Goal: Task Accomplishment & Management: Use online tool/utility

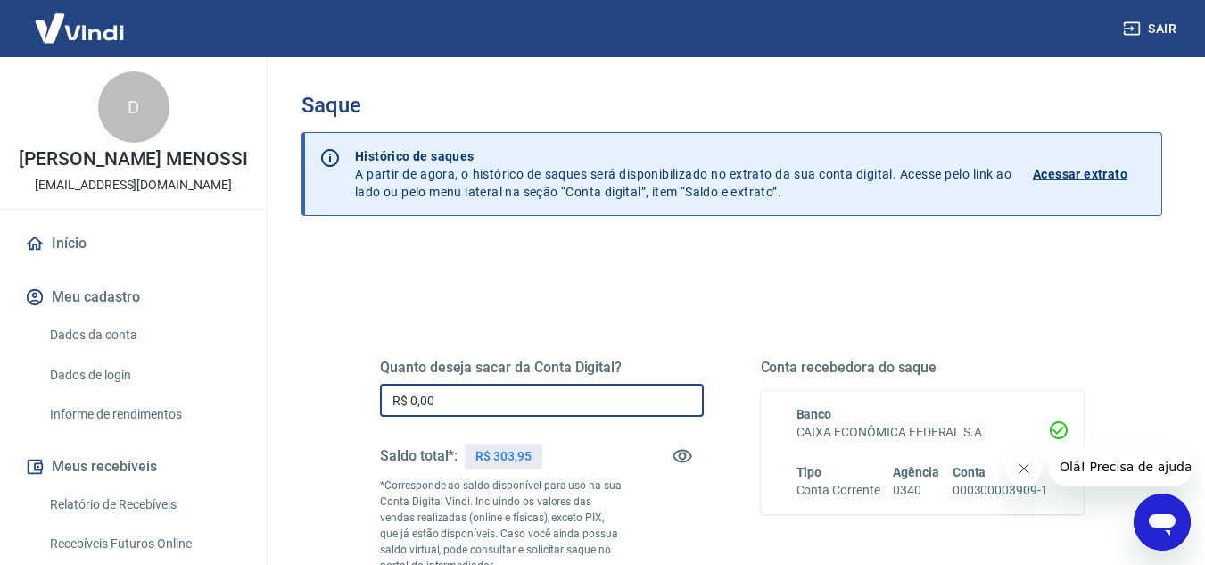
click at [574, 404] on input "R$ 0,00" at bounding box center [542, 400] width 324 height 33
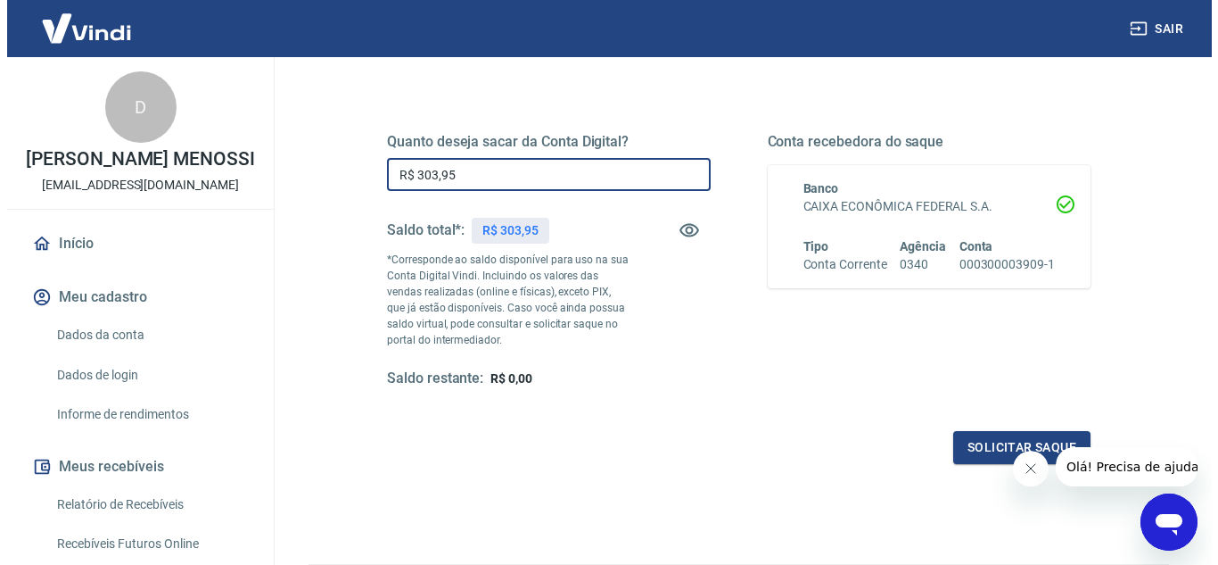
scroll to position [268, 0]
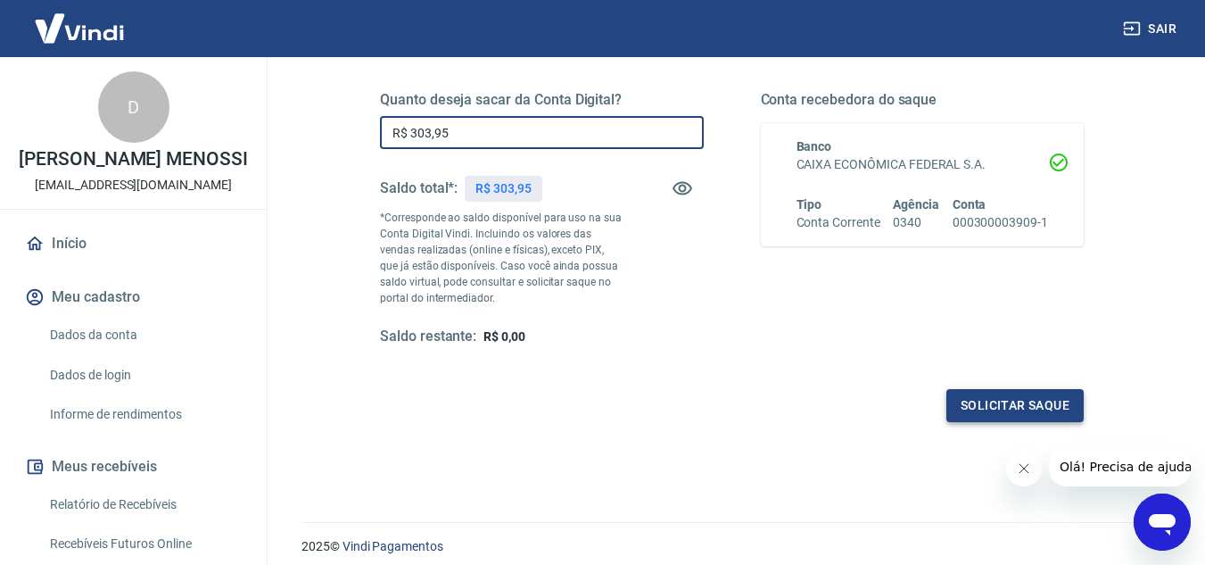
type input "R$ 303,95"
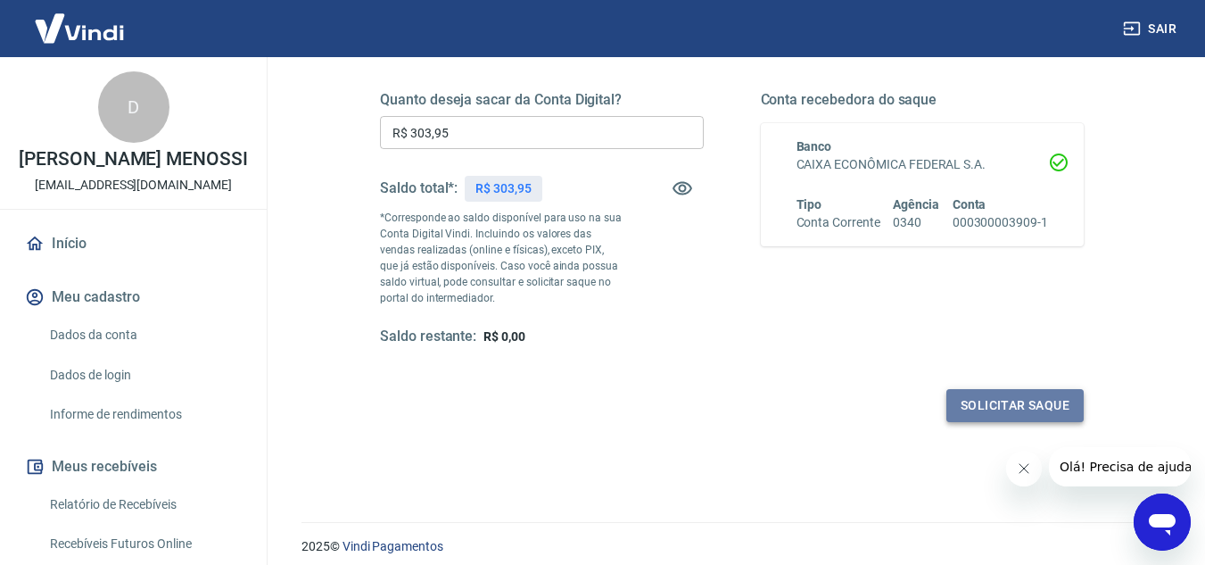
click at [1004, 413] on button "Solicitar saque" at bounding box center [1014, 405] width 137 height 33
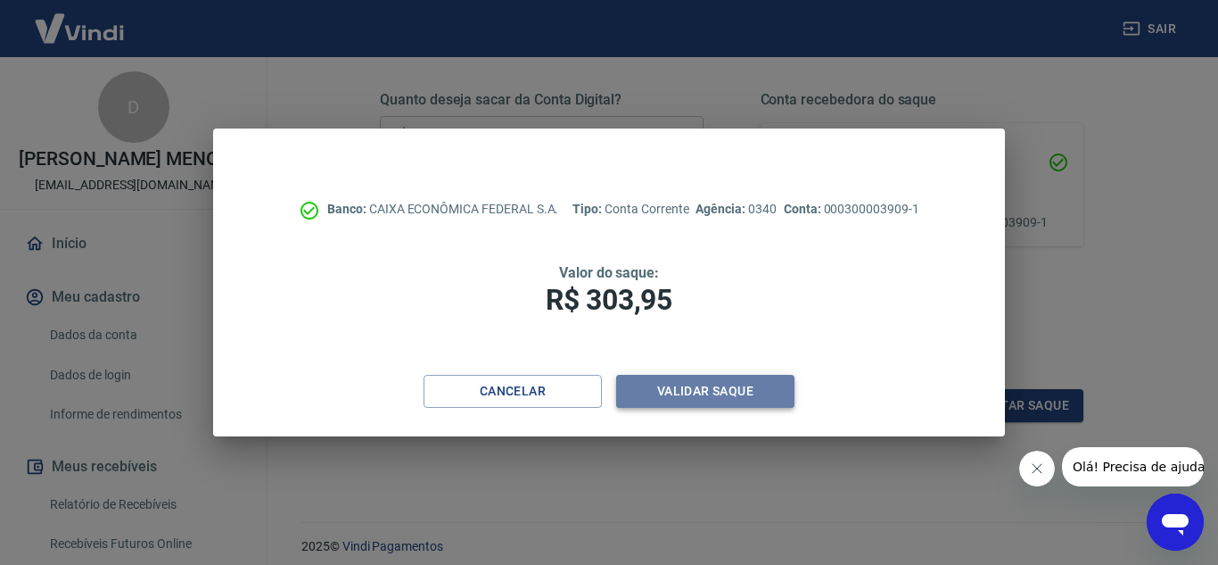
click at [722, 389] on button "Validar saque" at bounding box center [705, 391] width 178 height 33
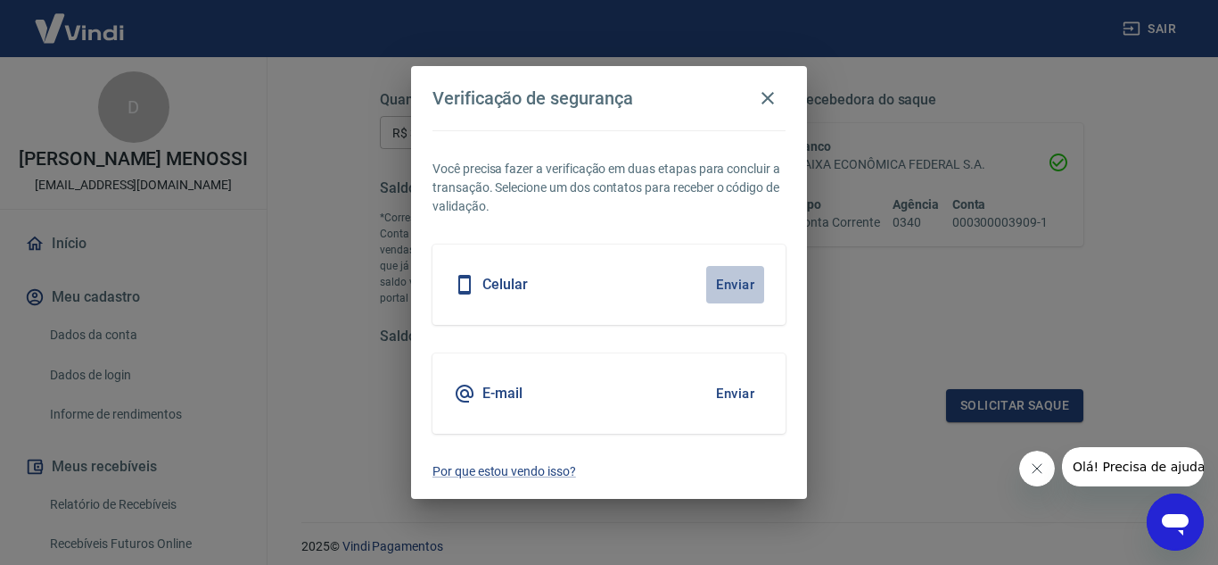
click at [749, 281] on button "Enviar" at bounding box center [735, 284] width 58 height 37
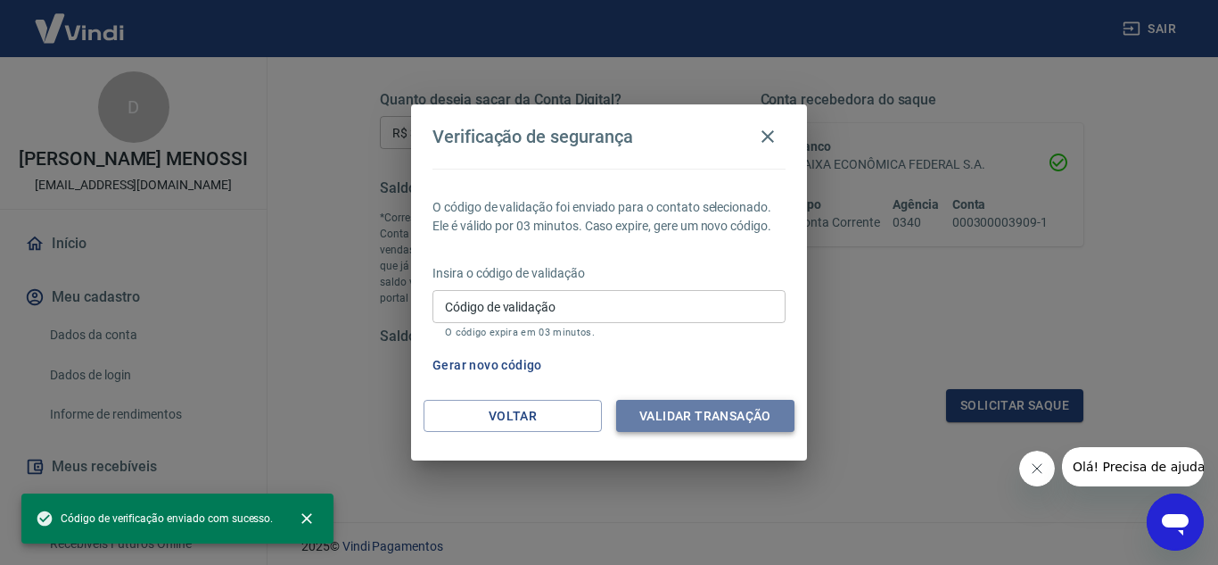
click at [707, 418] on button "Validar transação" at bounding box center [705, 416] width 178 height 33
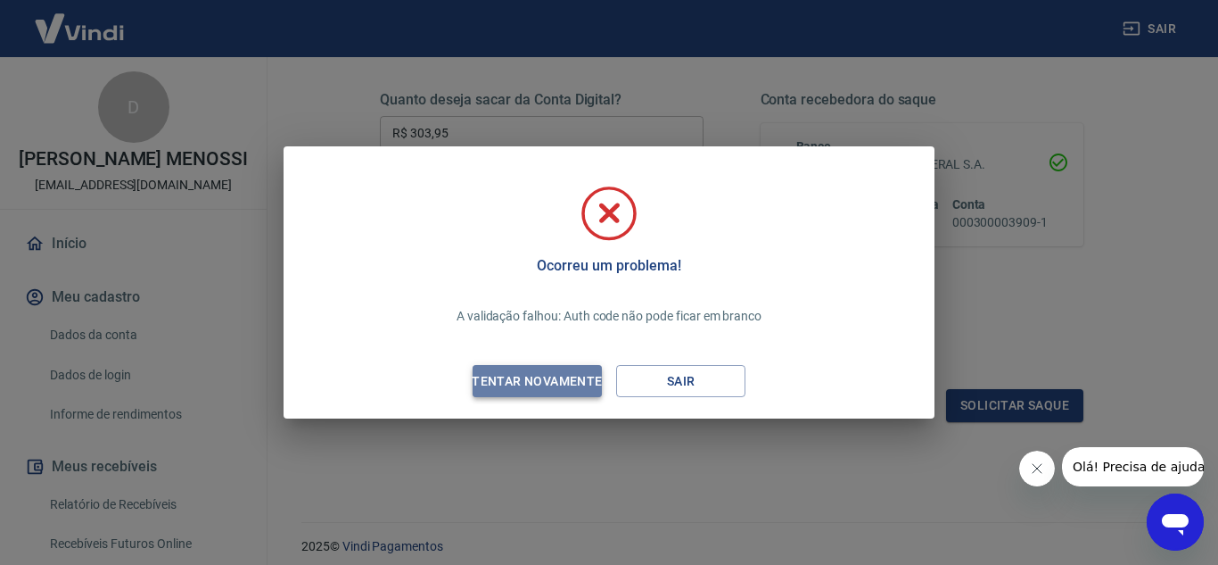
click at [566, 376] on div "Tentar novamente" at bounding box center [536, 381] width 173 height 22
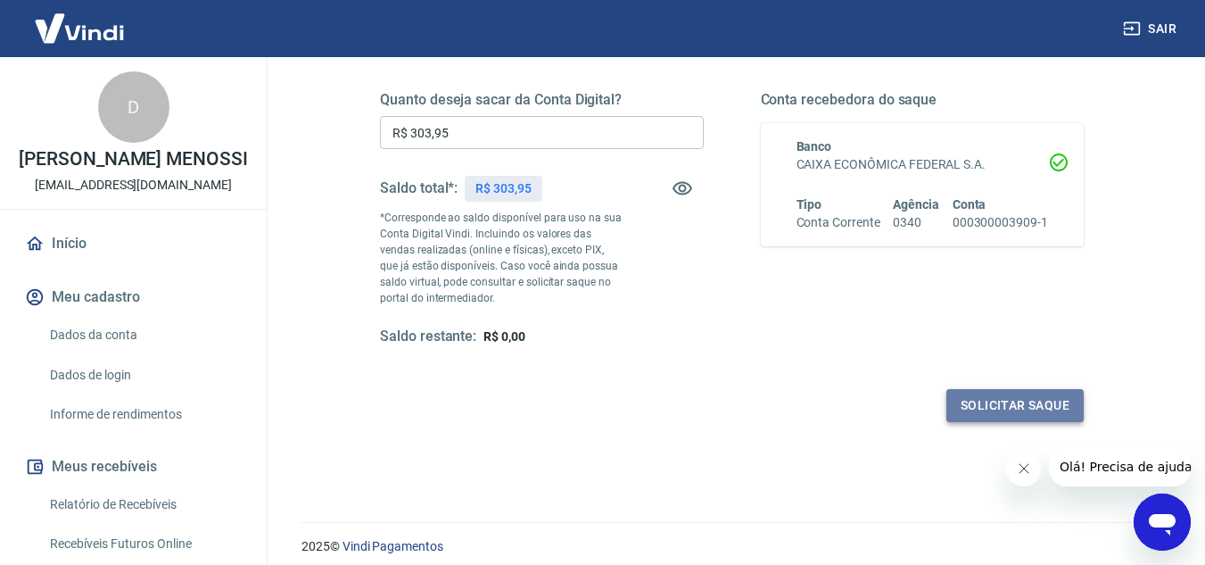
click at [1037, 409] on button "Solicitar saque" at bounding box center [1014, 405] width 137 height 33
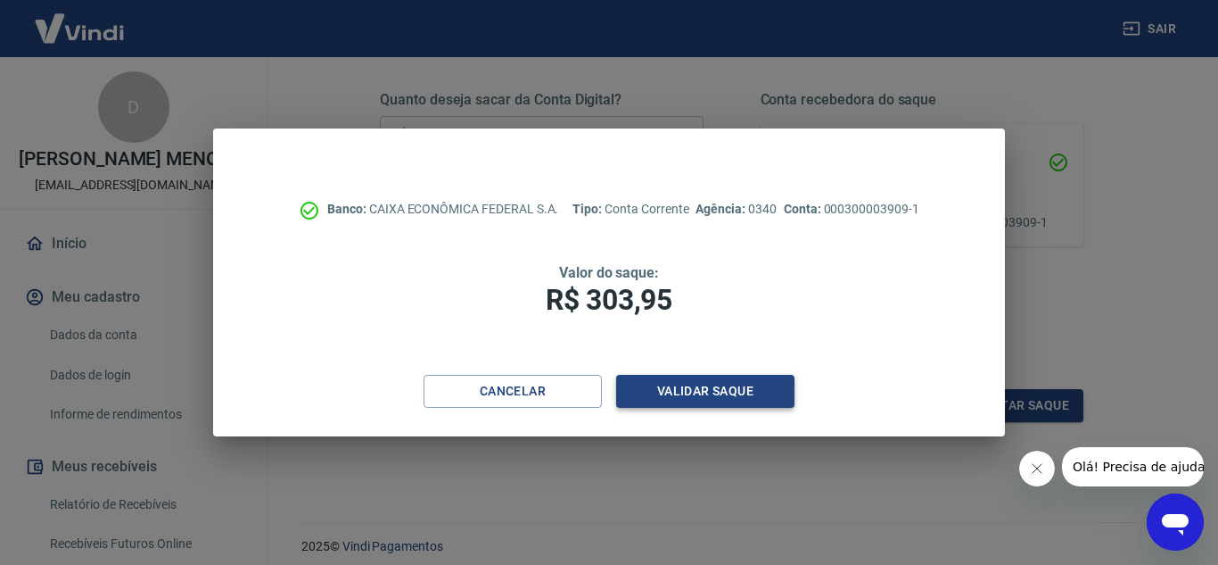
click at [729, 397] on button "Validar saque" at bounding box center [705, 391] width 178 height 33
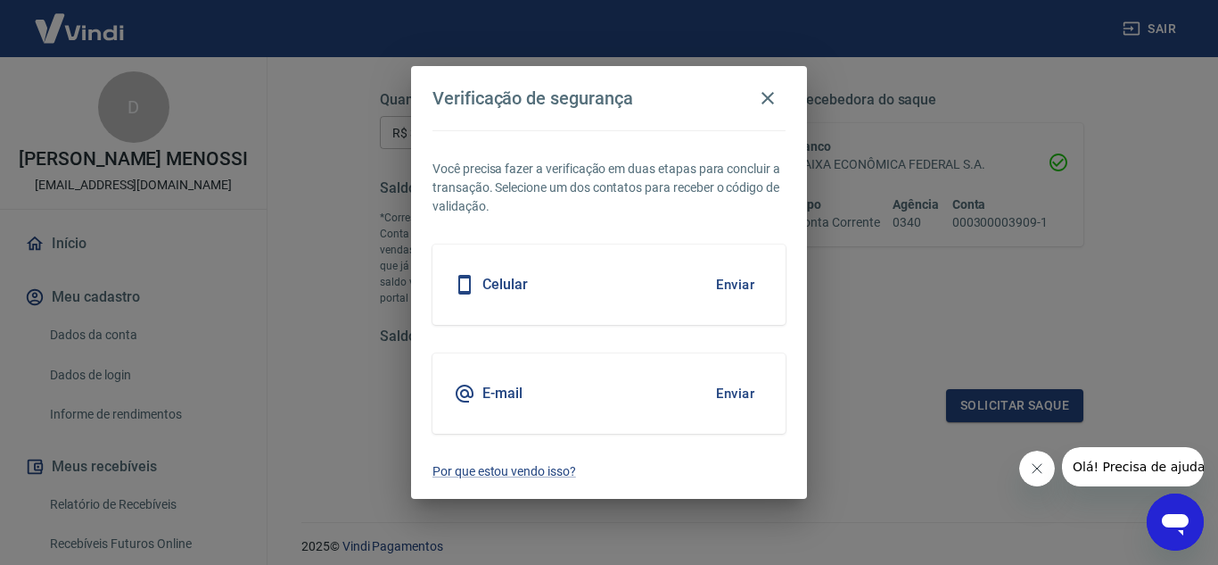
click at [729, 279] on button "Enviar" at bounding box center [735, 284] width 58 height 37
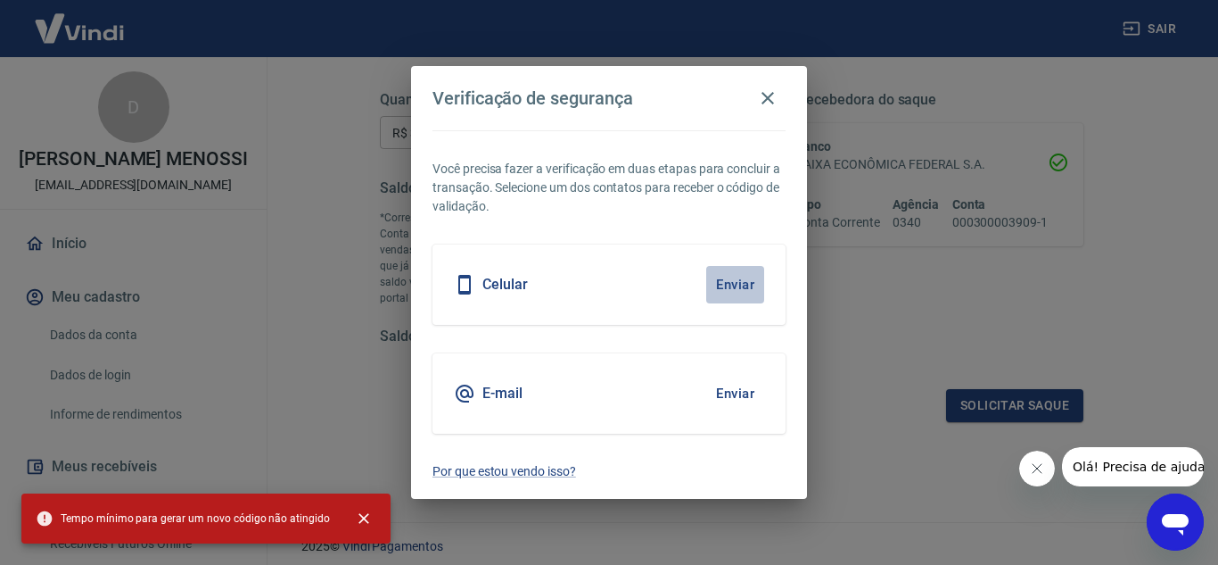
click at [747, 294] on button "Enviar" at bounding box center [735, 284] width 58 height 37
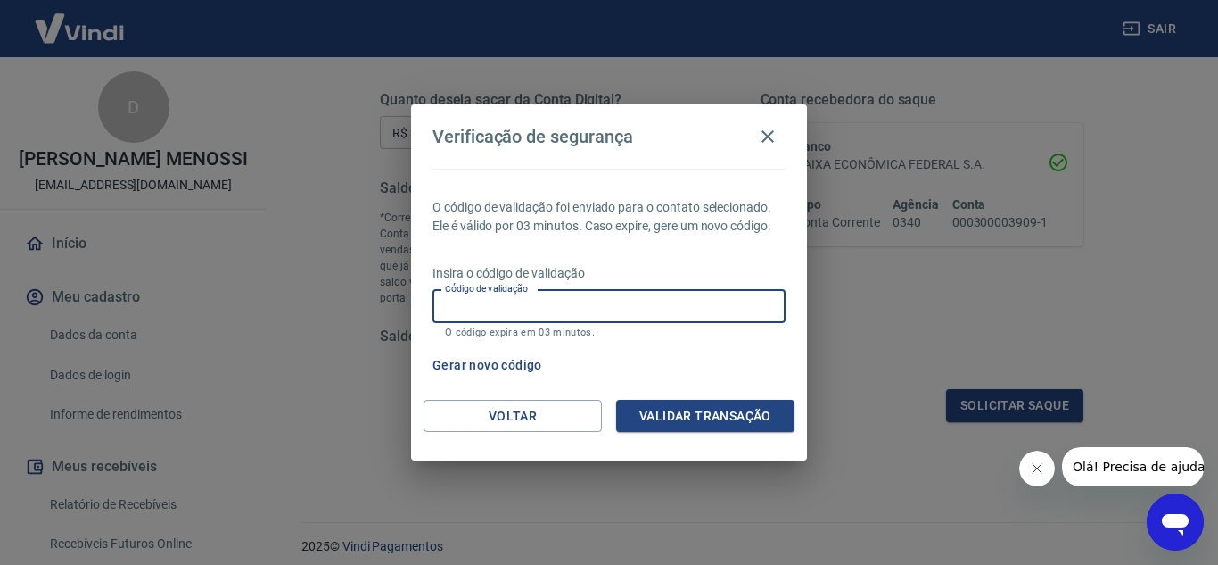
click at [667, 309] on input "Código de validação" at bounding box center [609, 306] width 353 height 33
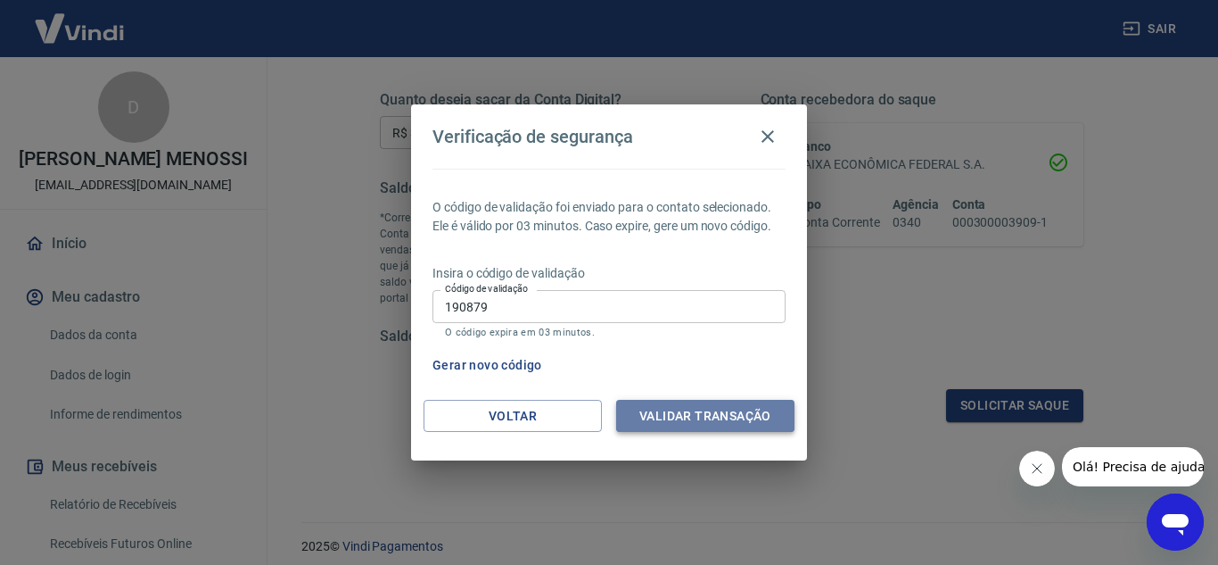
click at [698, 401] on button "Validar transação" at bounding box center [705, 416] width 178 height 33
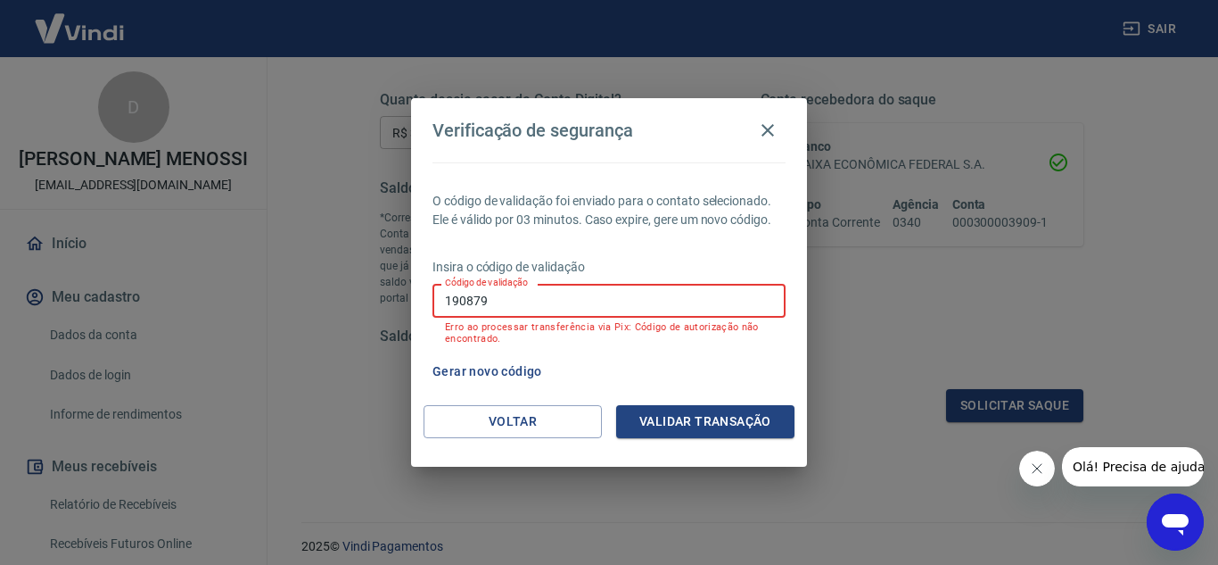
drag, startPoint x: 676, startPoint y: 301, endPoint x: 119, endPoint y: 311, distance: 557.6
click at [119, 311] on div "Verificação de segurança O código de validação foi enviado para o contato selec…" at bounding box center [609, 282] width 1218 height 565
type input "659081"
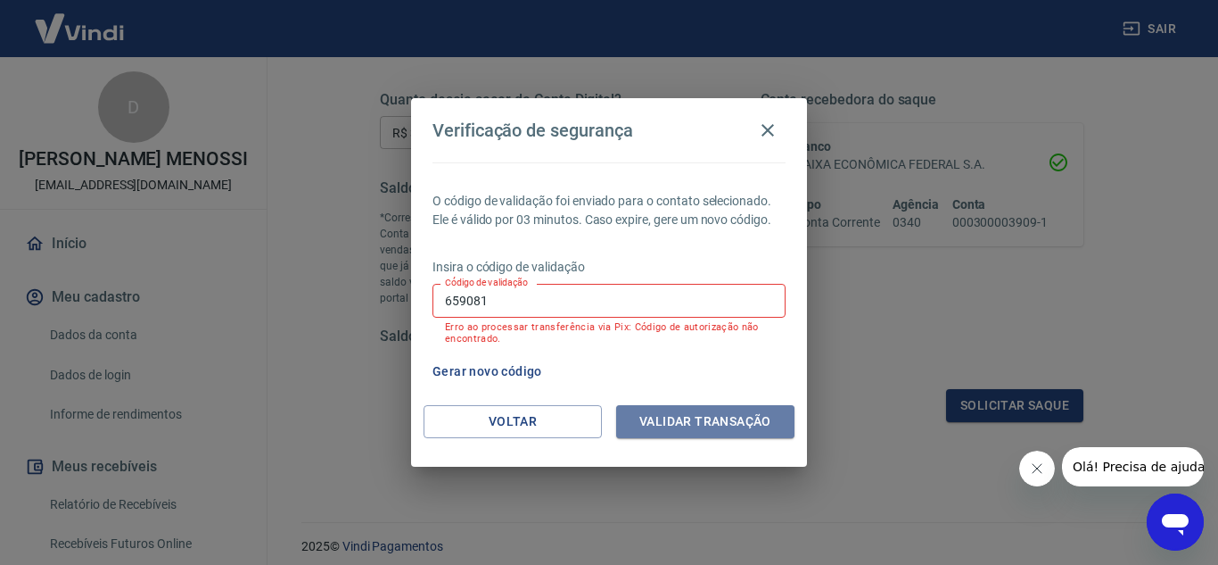
click at [735, 435] on button "Validar transação" at bounding box center [705, 421] width 178 height 33
